Goal: Information Seeking & Learning: Learn about a topic

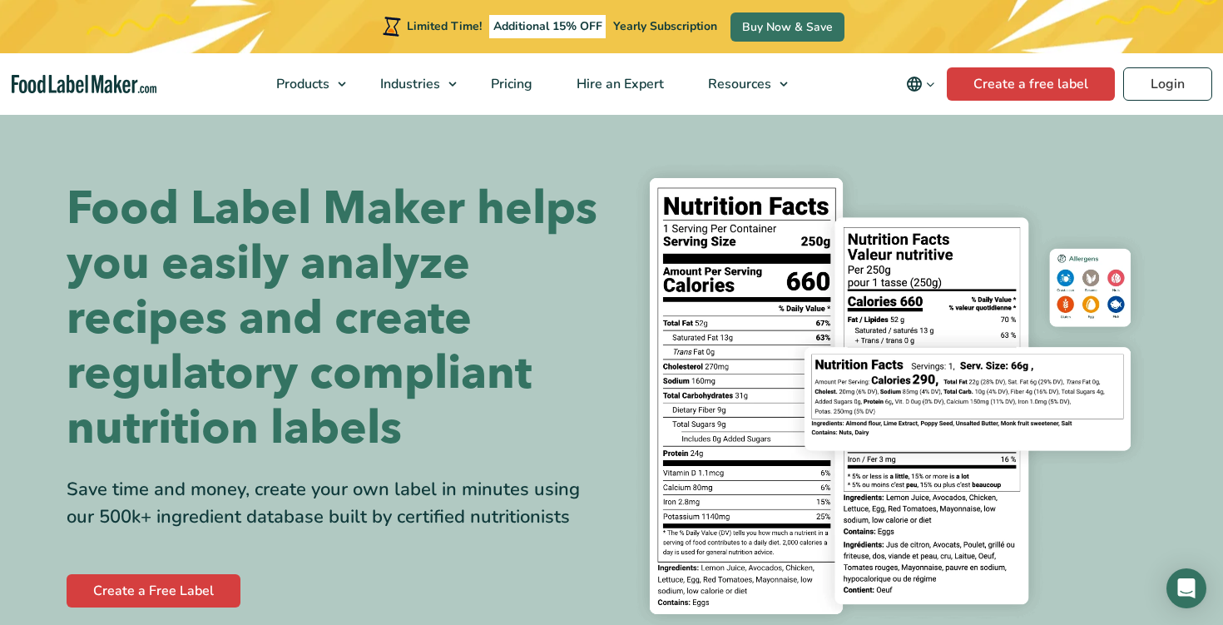
click at [927, 80] on icon "Change language" at bounding box center [930, 84] width 12 height 12
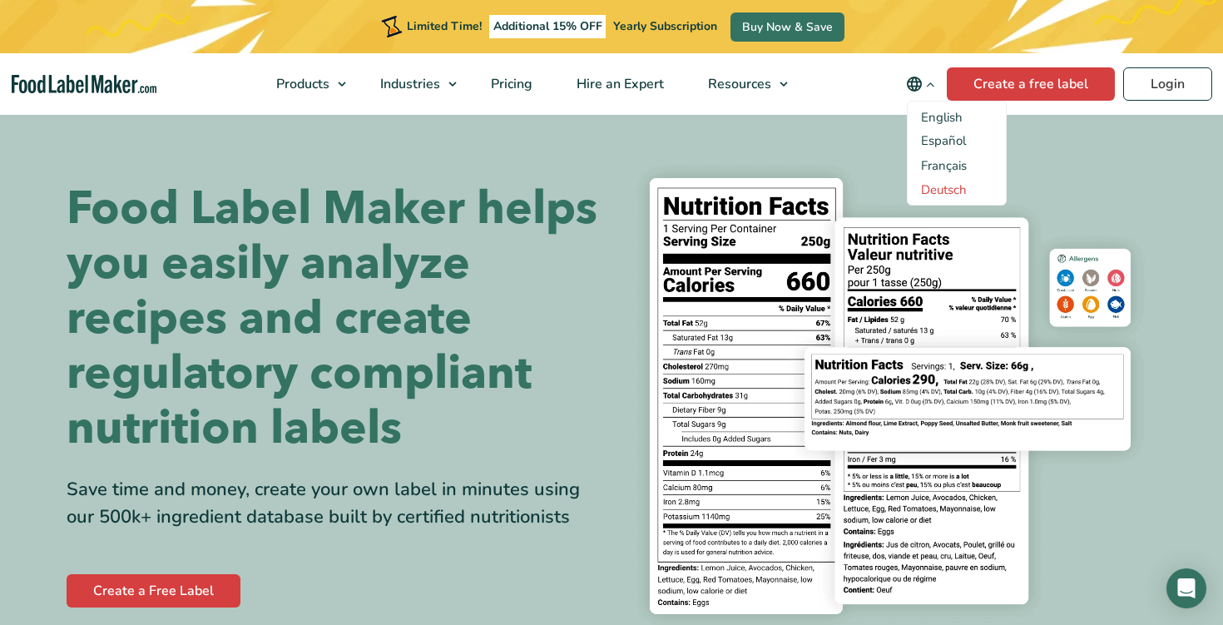
click at [945, 187] on link "Deutsch" at bounding box center [944, 189] width 46 height 17
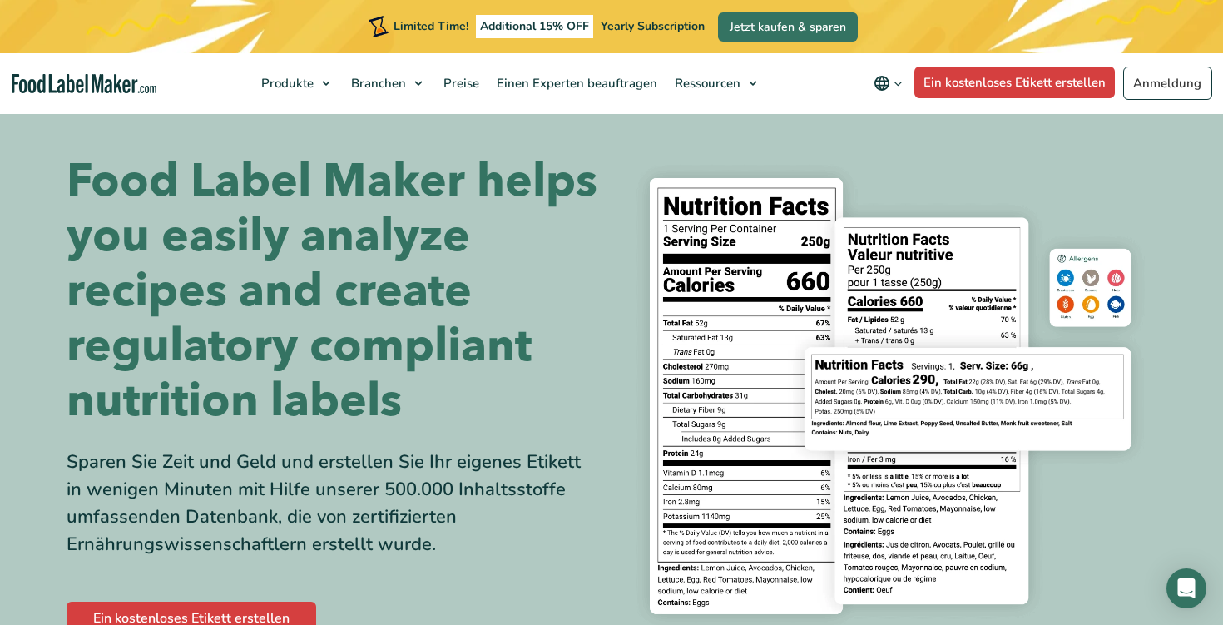
click at [582, 238] on h1 "Food Label Maker helps you easily analyze recipes and create regulatory complia…" at bounding box center [333, 291] width 533 height 275
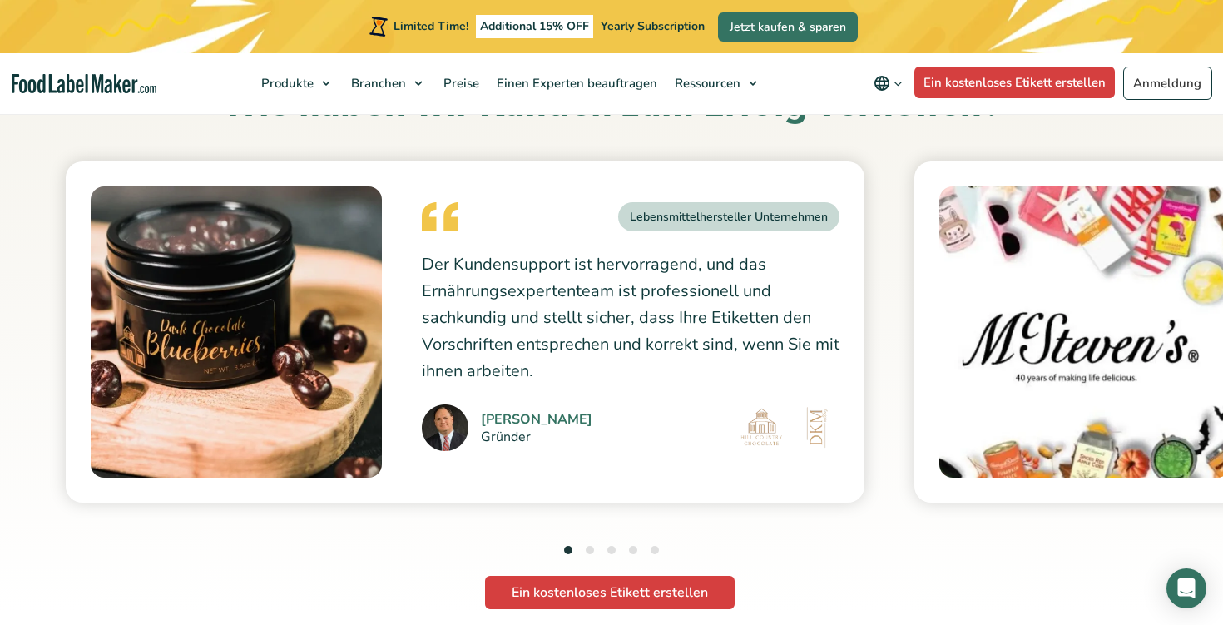
scroll to position [4557, 0]
click at [587, 546] on button "2" at bounding box center [590, 550] width 8 height 8
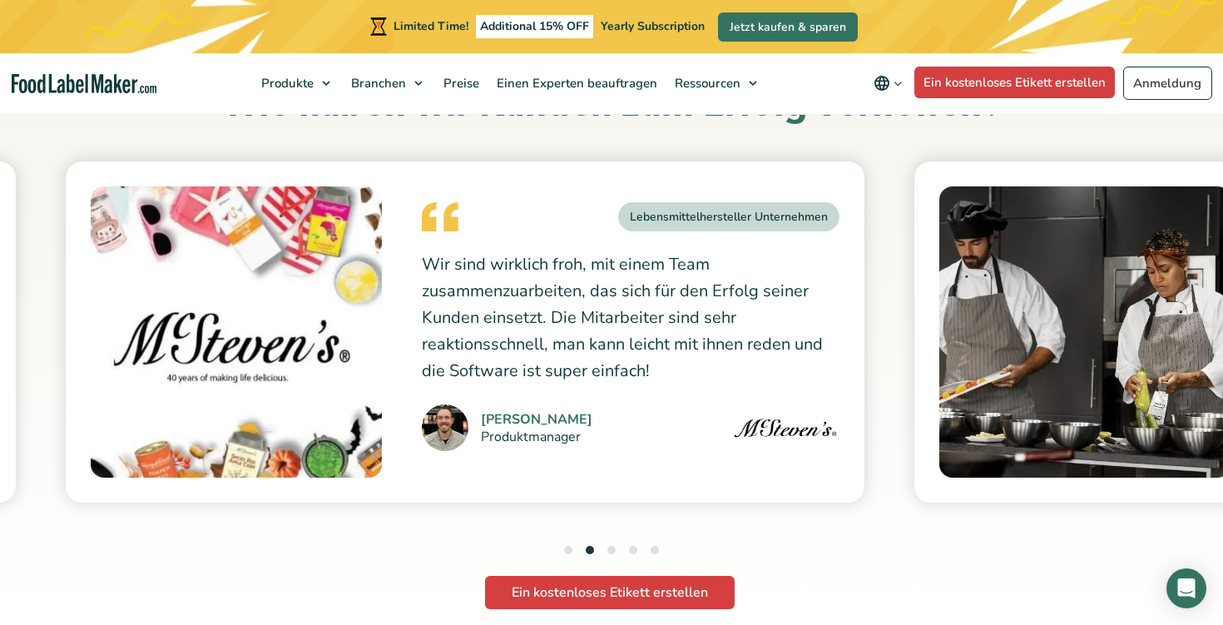
click at [609, 546] on button "3" at bounding box center [611, 550] width 8 height 8
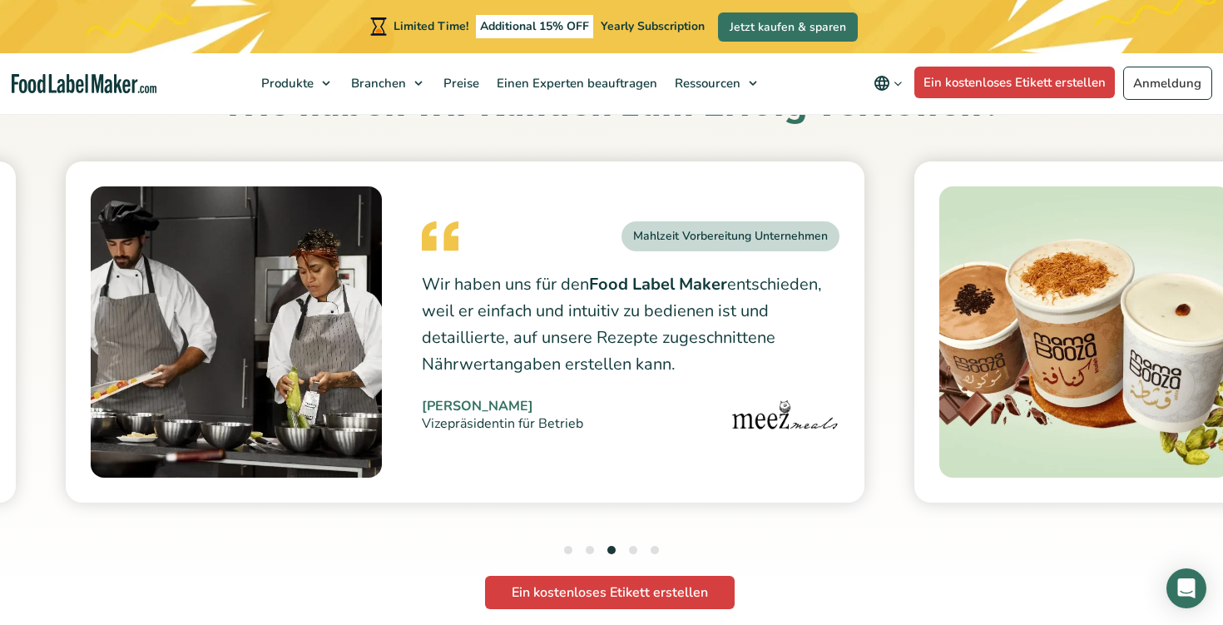
click at [637, 546] on button "4" at bounding box center [633, 550] width 8 height 8
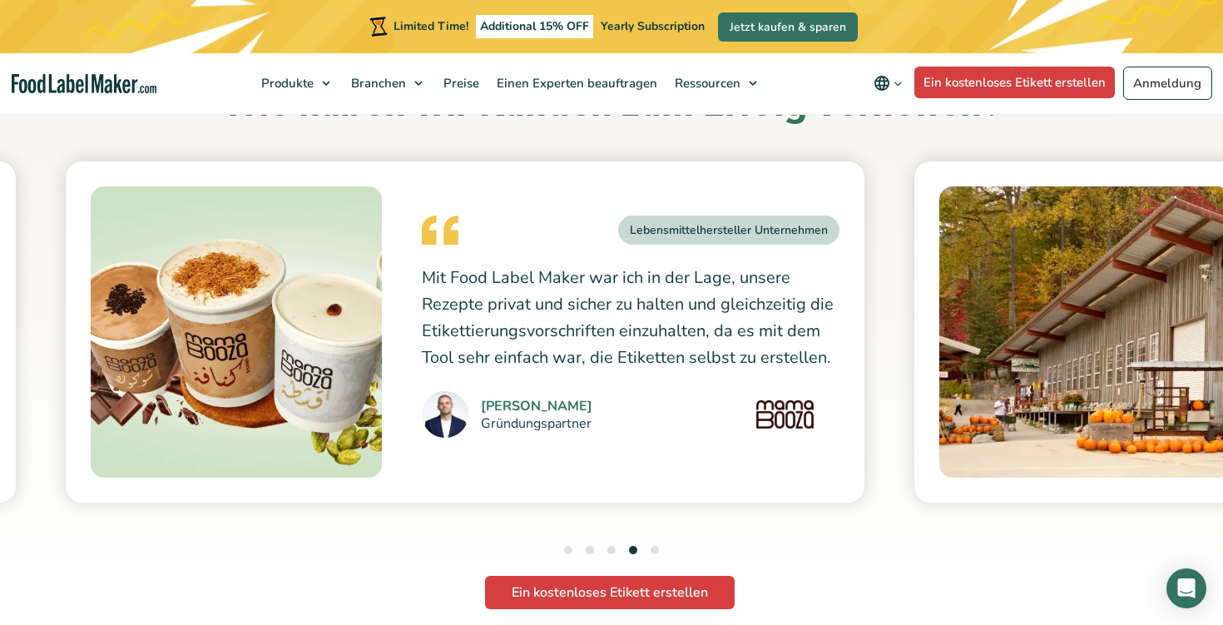
click at [655, 546] on button "5" at bounding box center [655, 550] width 8 height 8
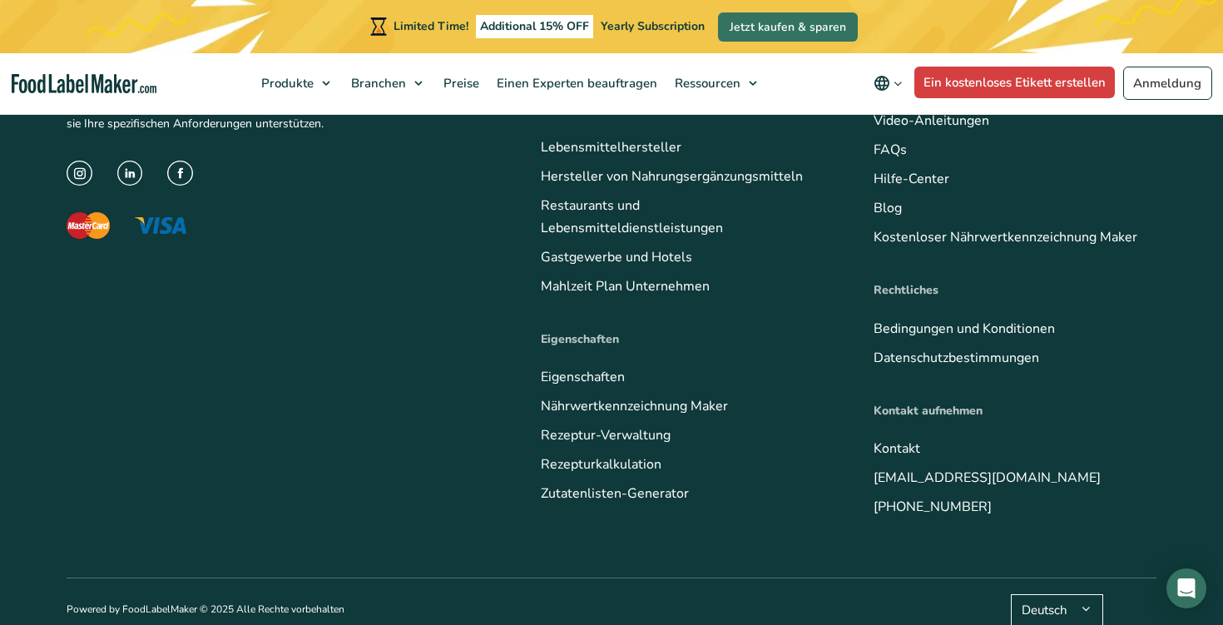
scroll to position [7124, 0]
click at [888, 141] on link "FAQs" at bounding box center [890, 150] width 33 height 18
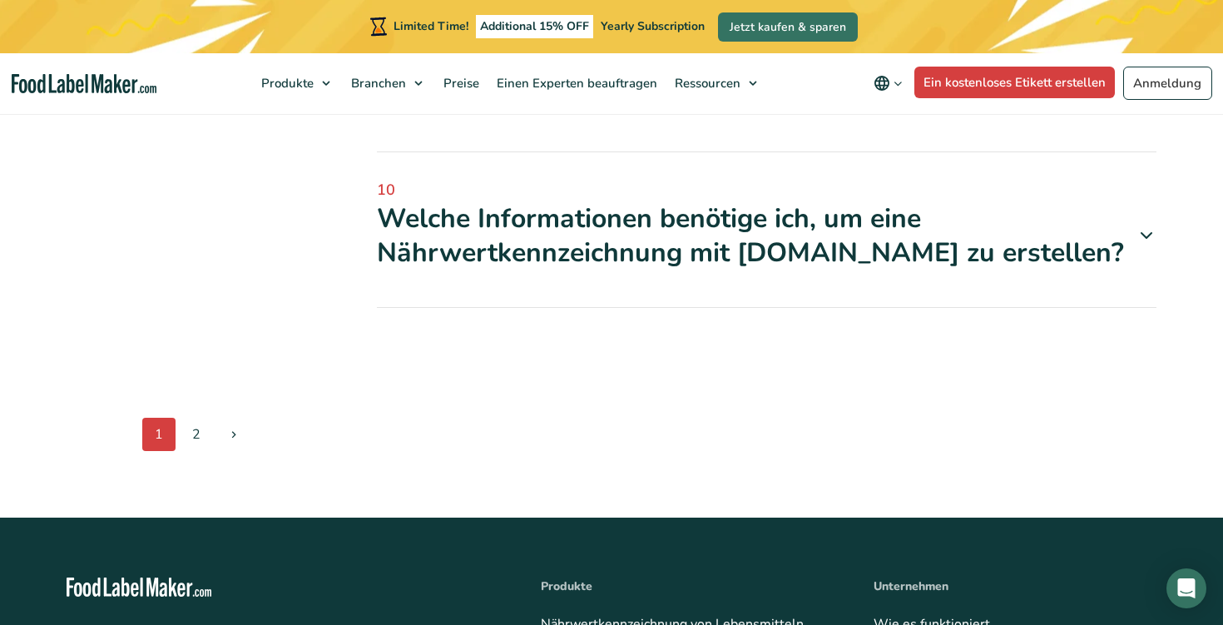
scroll to position [1909, 0]
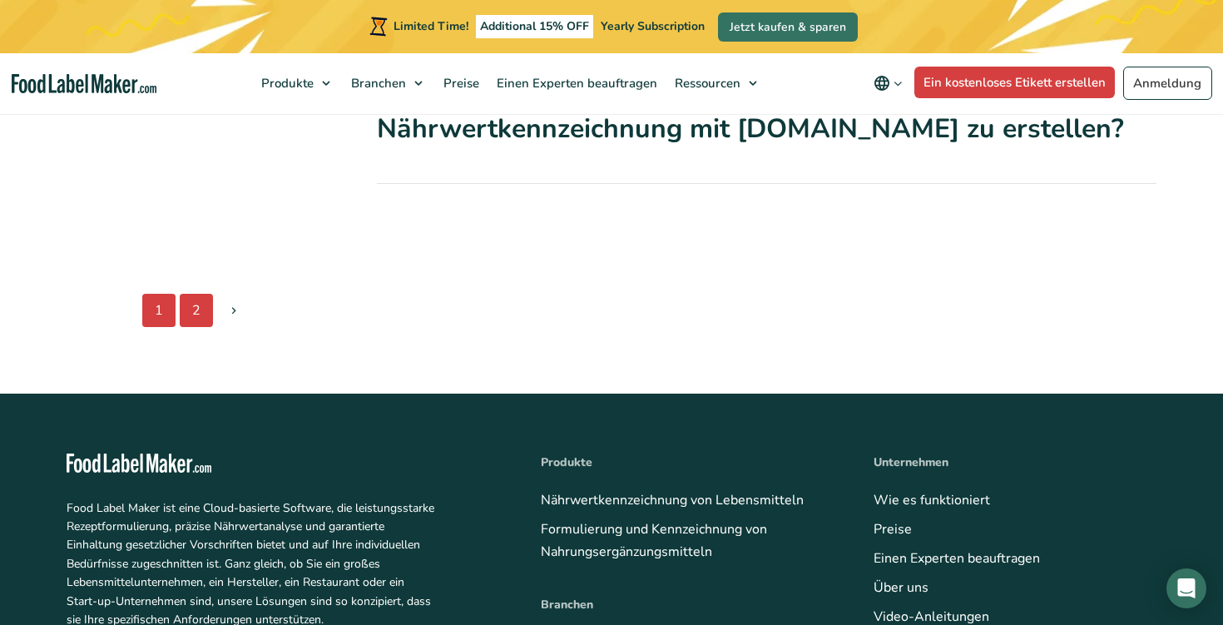
click at [202, 296] on link "2" at bounding box center [196, 310] width 33 height 33
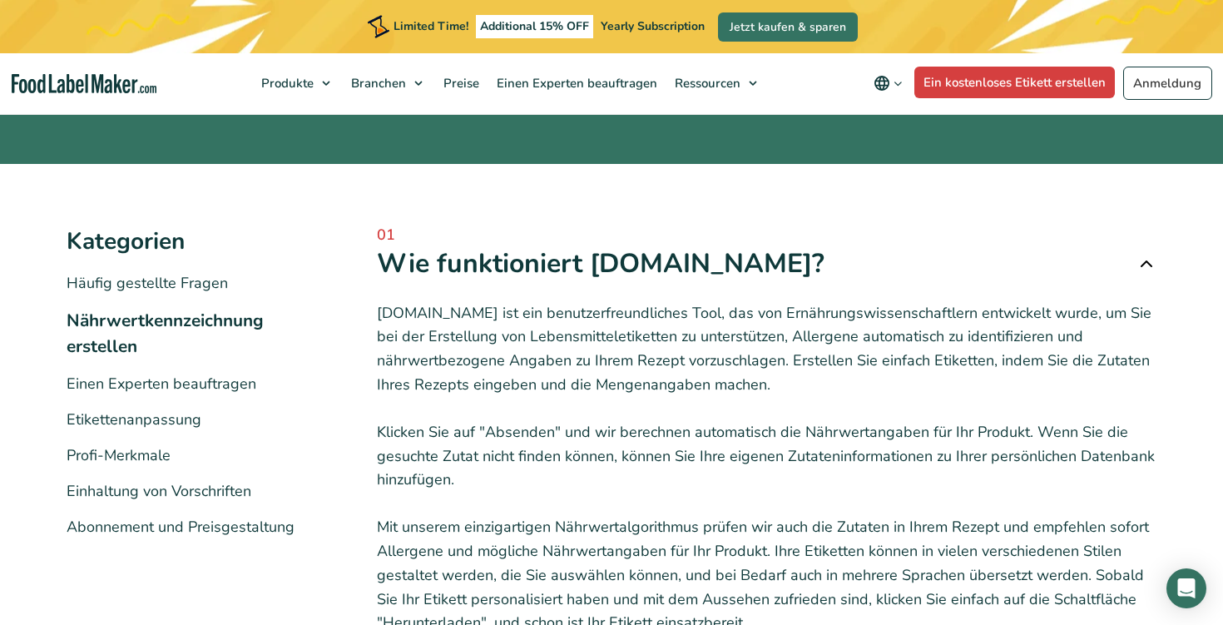
scroll to position [200, 0]
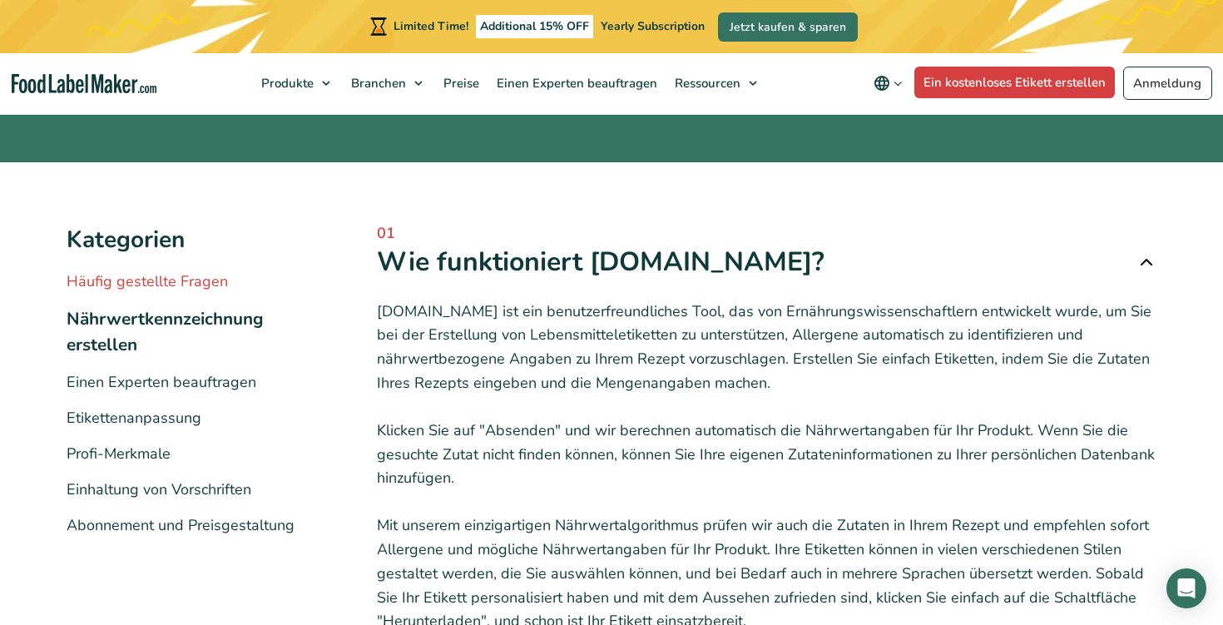
click at [157, 285] on link "Häufig gestellte Fragen" at bounding box center [147, 281] width 161 height 20
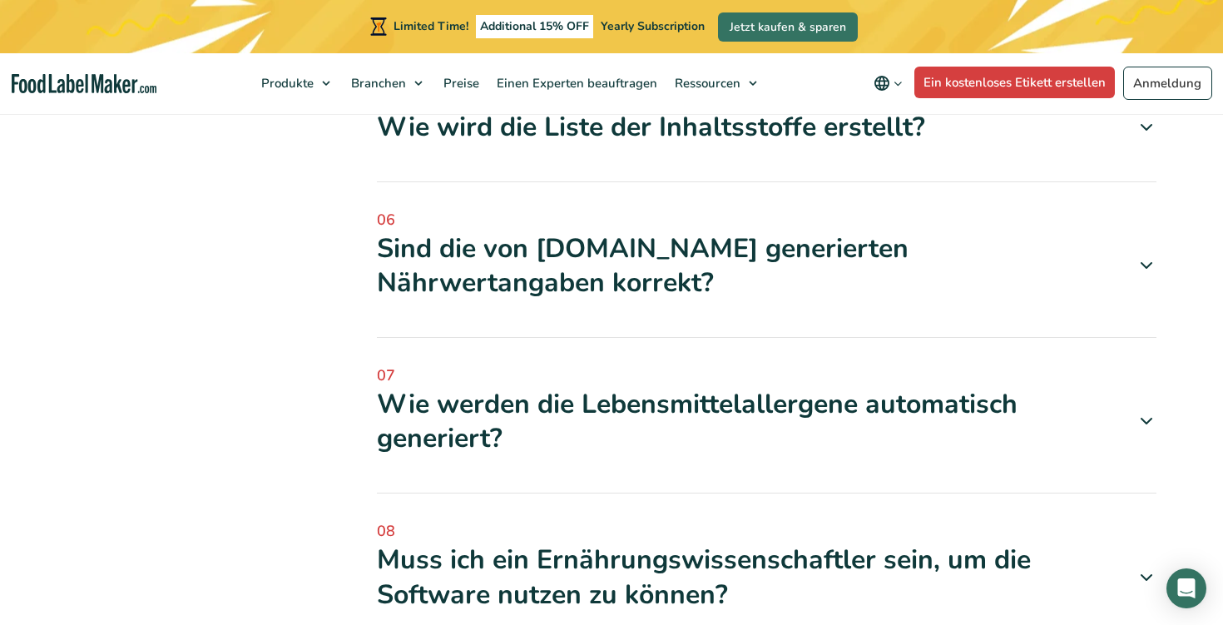
scroll to position [992, 0]
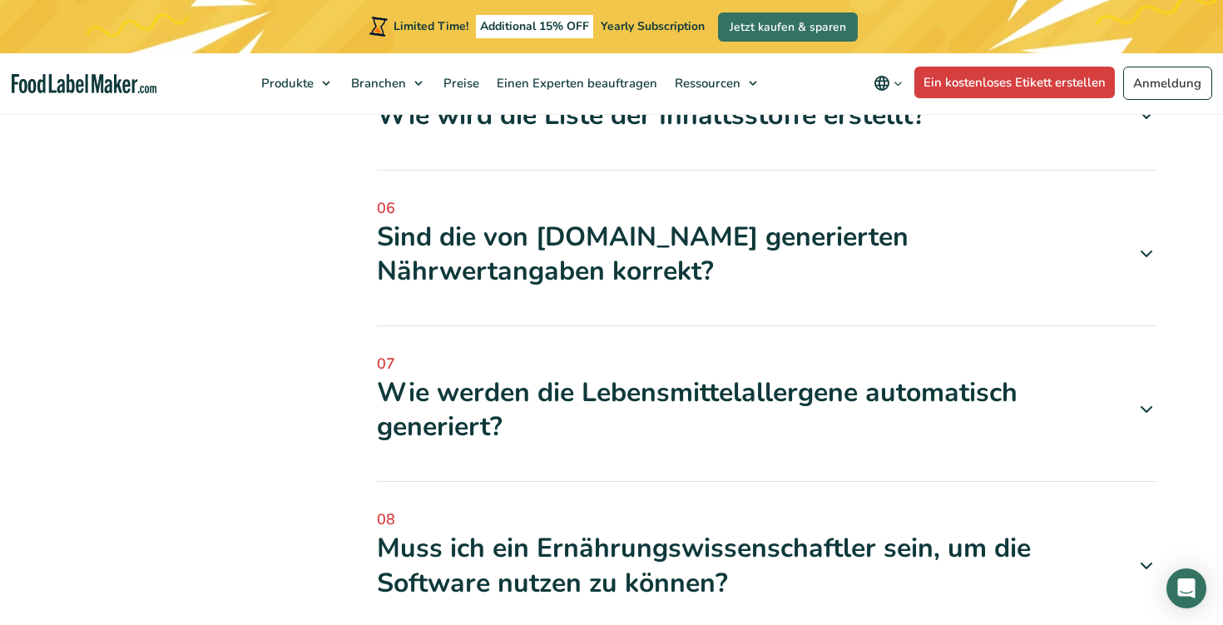
click at [595, 242] on div "Sind die von [DOMAIN_NAME] generierten Nährwertangaben korrekt?" at bounding box center [767, 254] width 780 height 69
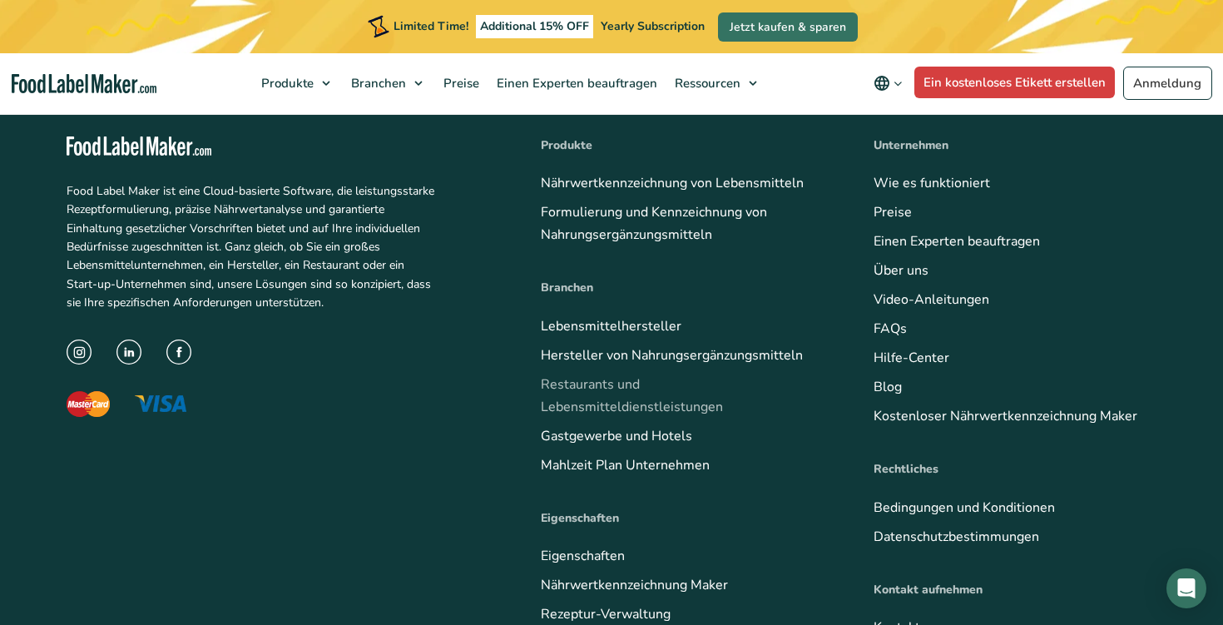
scroll to position [2274, 0]
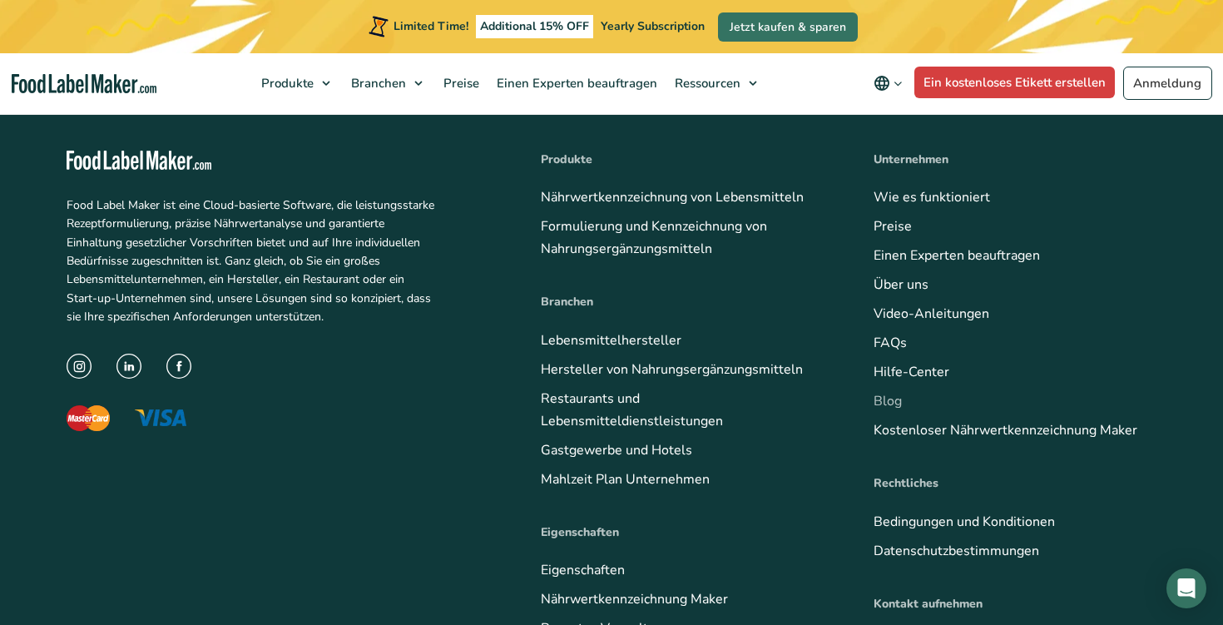
click at [888, 392] on link "Blog" at bounding box center [888, 401] width 28 height 18
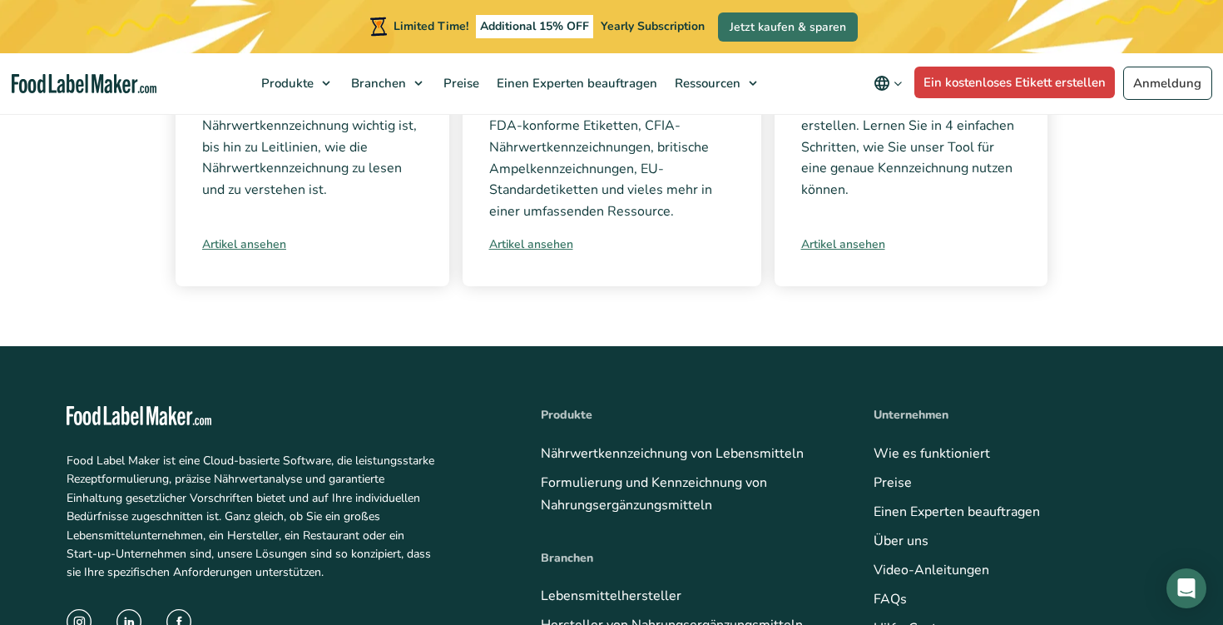
scroll to position [600, 0]
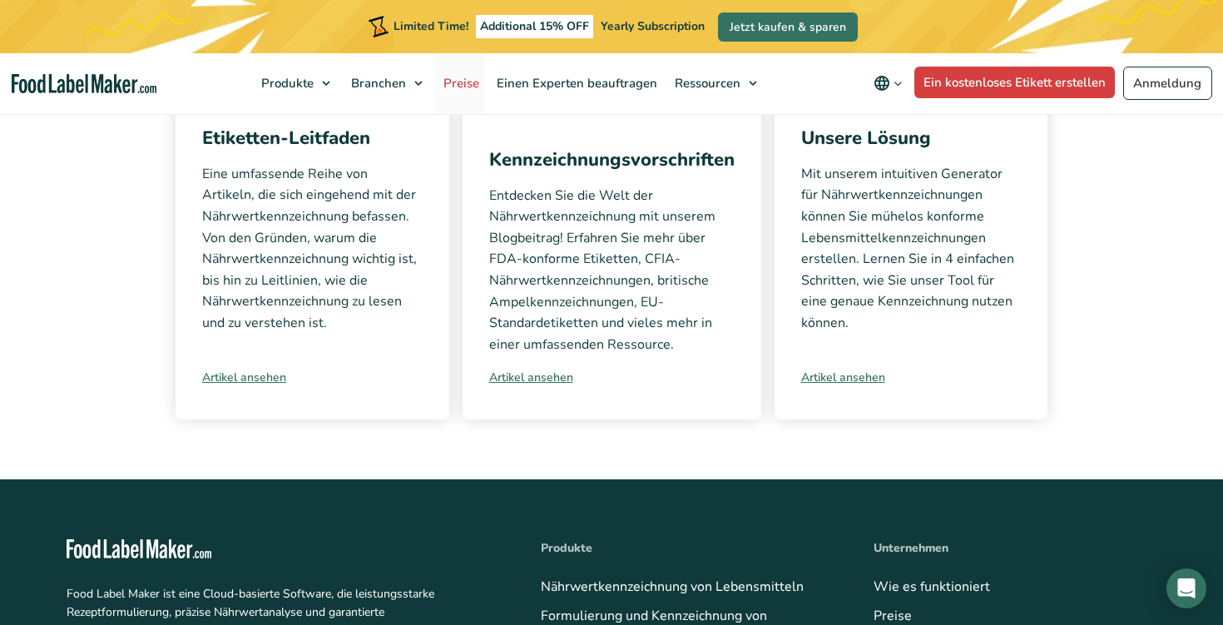
click at [461, 74] on link "Preise" at bounding box center [459, 83] width 49 height 60
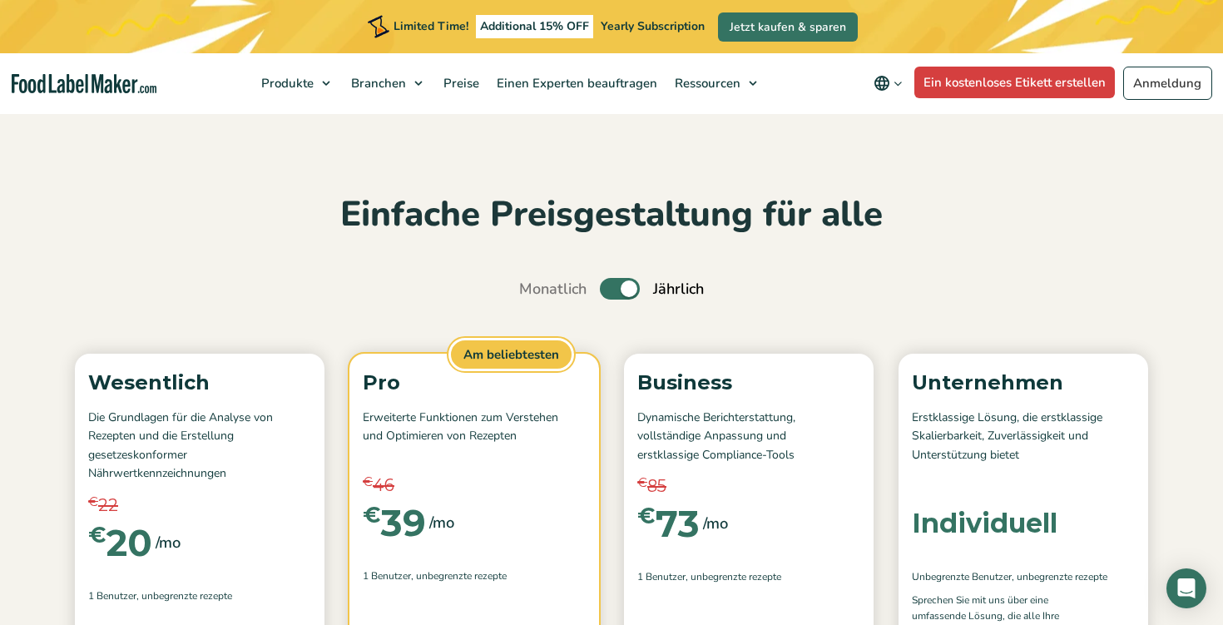
click at [614, 285] on label "Umschalten auf" at bounding box center [620, 289] width 40 height 22
click at [533, 285] on input "Umschalten auf" at bounding box center [528, 289] width 11 height 11
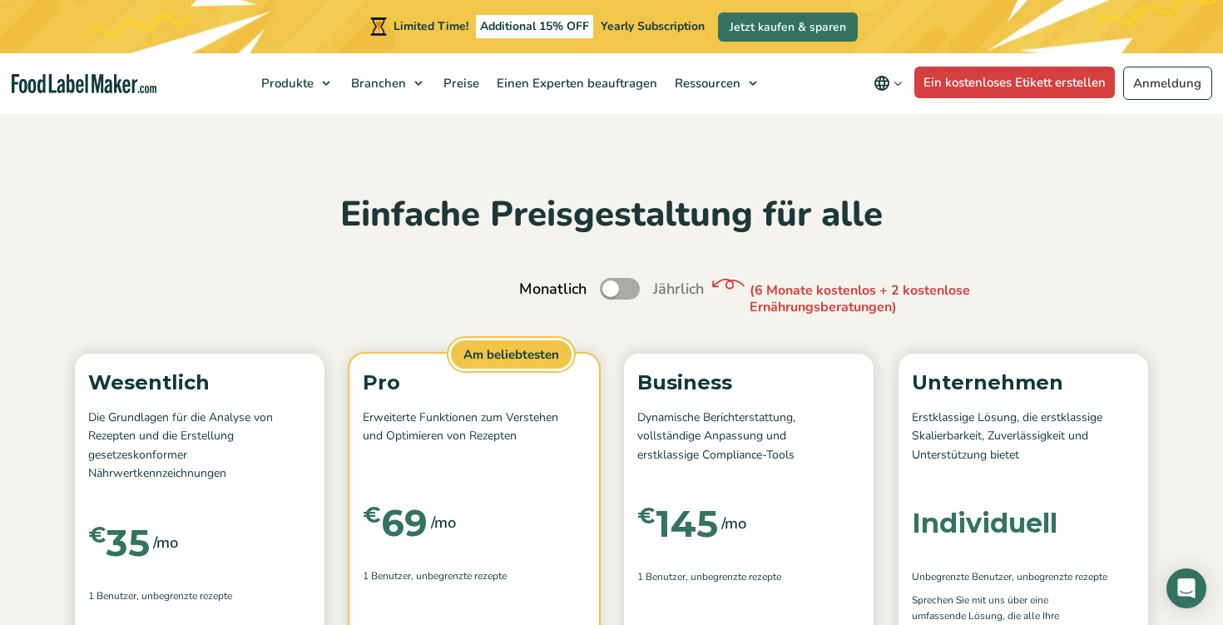
click at [614, 285] on label "Umschalten auf" at bounding box center [620, 289] width 40 height 22
click at [533, 285] on input "Umschalten auf" at bounding box center [528, 289] width 11 height 11
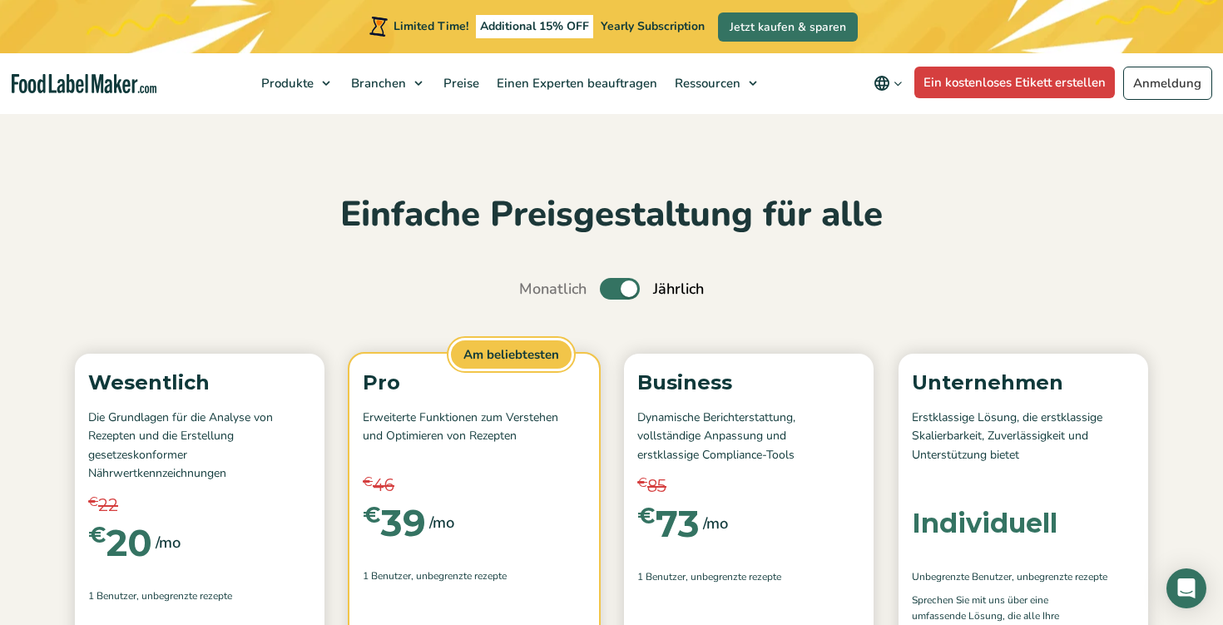
click at [614, 285] on label "Umschalten auf" at bounding box center [620, 289] width 40 height 22
click at [533, 285] on input "Umschalten auf" at bounding box center [528, 289] width 11 height 11
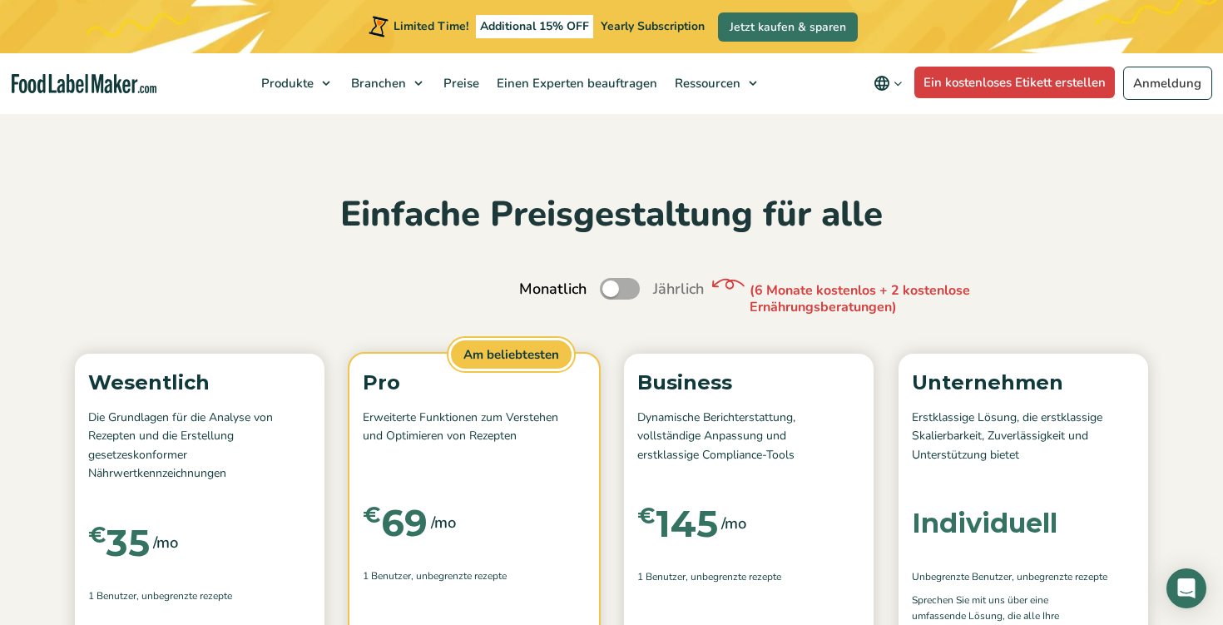
click at [614, 285] on label "Umschalten auf" at bounding box center [620, 289] width 40 height 22
click at [533, 285] on input "Umschalten auf" at bounding box center [528, 289] width 11 height 11
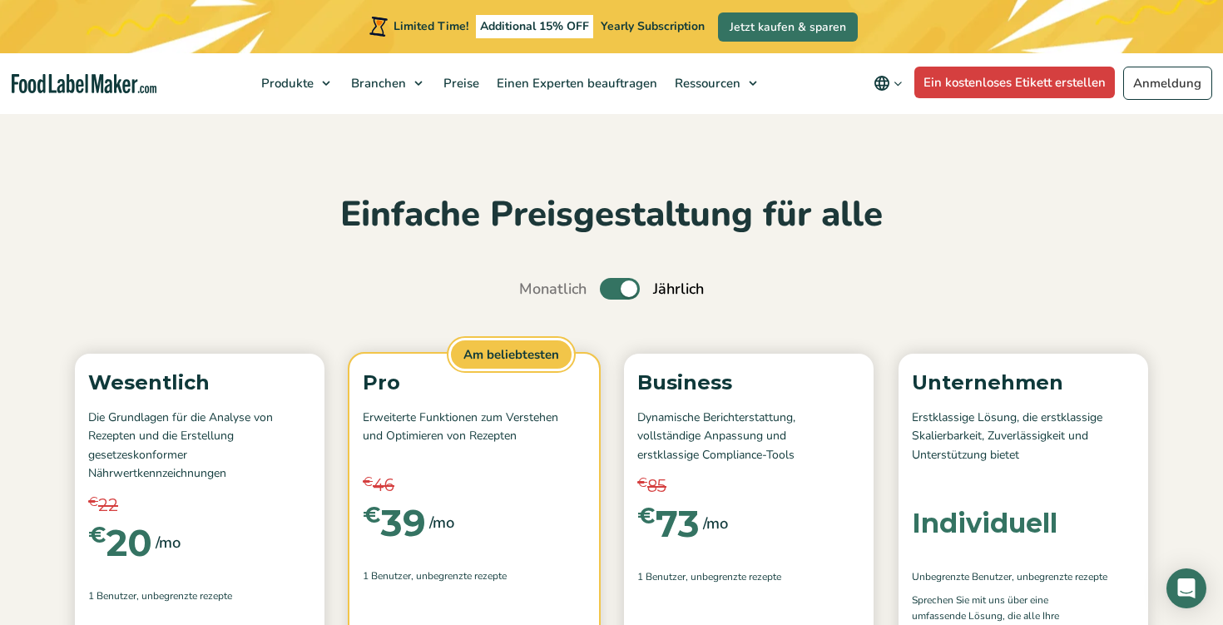
click at [614, 285] on label "Umschalten auf" at bounding box center [620, 289] width 40 height 22
click at [533, 285] on input "Umschalten auf" at bounding box center [528, 289] width 11 height 11
checkbox input "false"
